Goal: Answer question/provide support: Share knowledge or assist other users

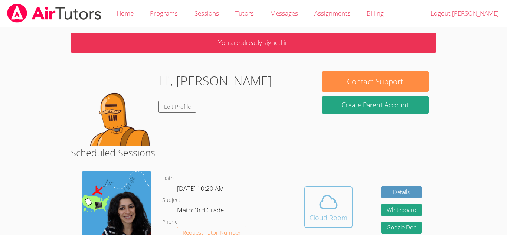
click at [325, 197] on icon at bounding box center [328, 201] width 21 height 21
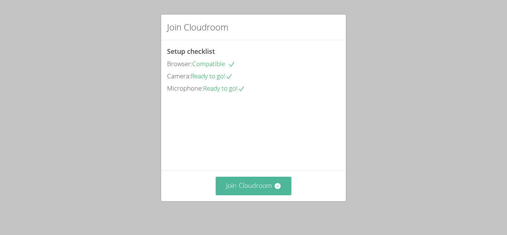
click at [272, 188] on button "Join Cloudroom" at bounding box center [254, 186] width 76 height 18
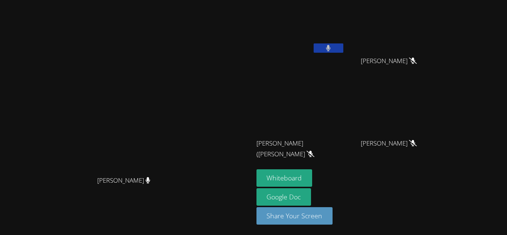
click at [345, 71] on div "Audry Cuneo" at bounding box center [300, 42] width 88 height 79
click at [345, 36] on video at bounding box center [300, 28] width 88 height 50
click at [312, 176] on button "Whiteboard" at bounding box center [284, 177] width 56 height 17
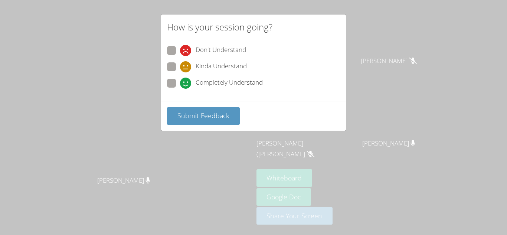
click at [180, 89] on span at bounding box center [180, 89] width 0 height 0
click at [180, 81] on input "Completely Understand" at bounding box center [183, 82] width 6 height 6
radio input "true"
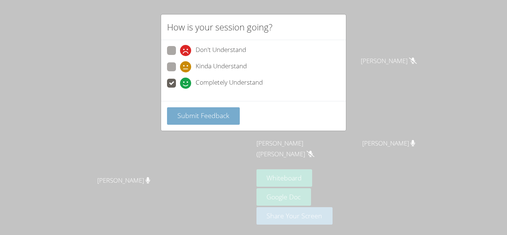
click at [206, 118] on span "Submit Feedback" at bounding box center [203, 115] width 52 height 9
